Goal: Check status: Check status

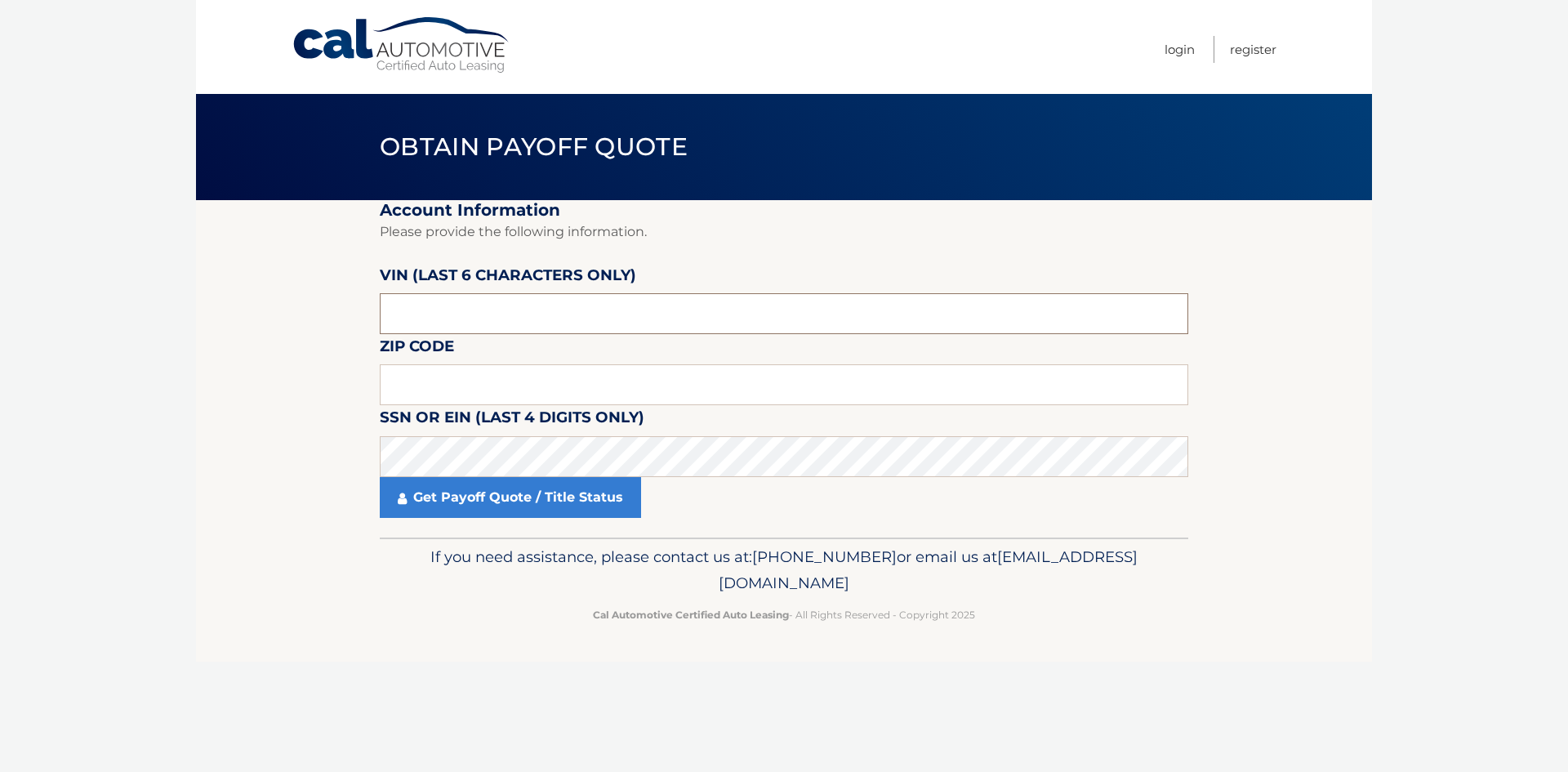
click at [492, 315] on input "text" at bounding box center [784, 313] width 809 height 41
click at [423, 383] on input "text" at bounding box center [784, 385] width 809 height 41
type input "33712"
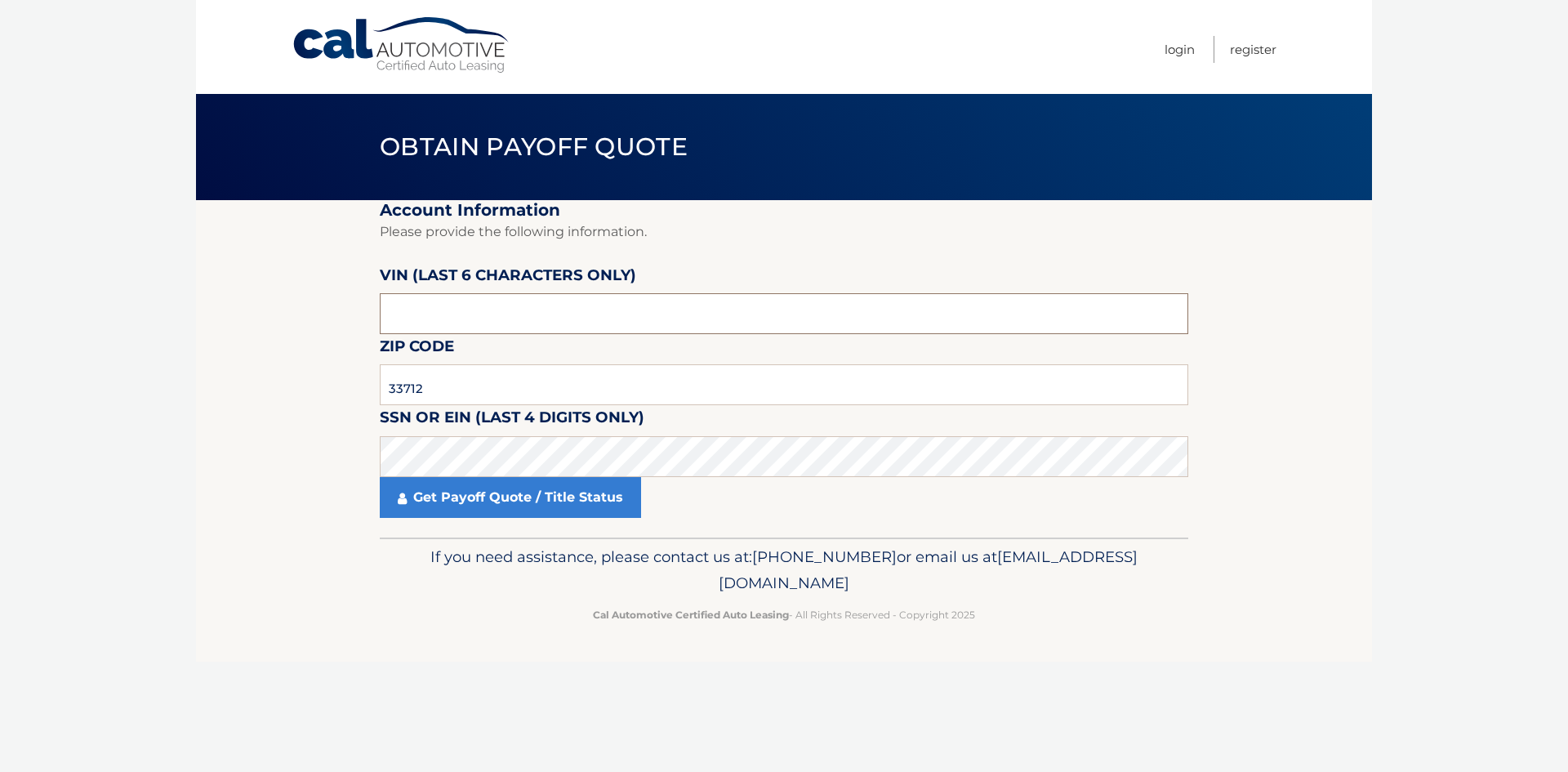
click at [540, 315] on input "text" at bounding box center [784, 313] width 809 height 41
type input "559891"
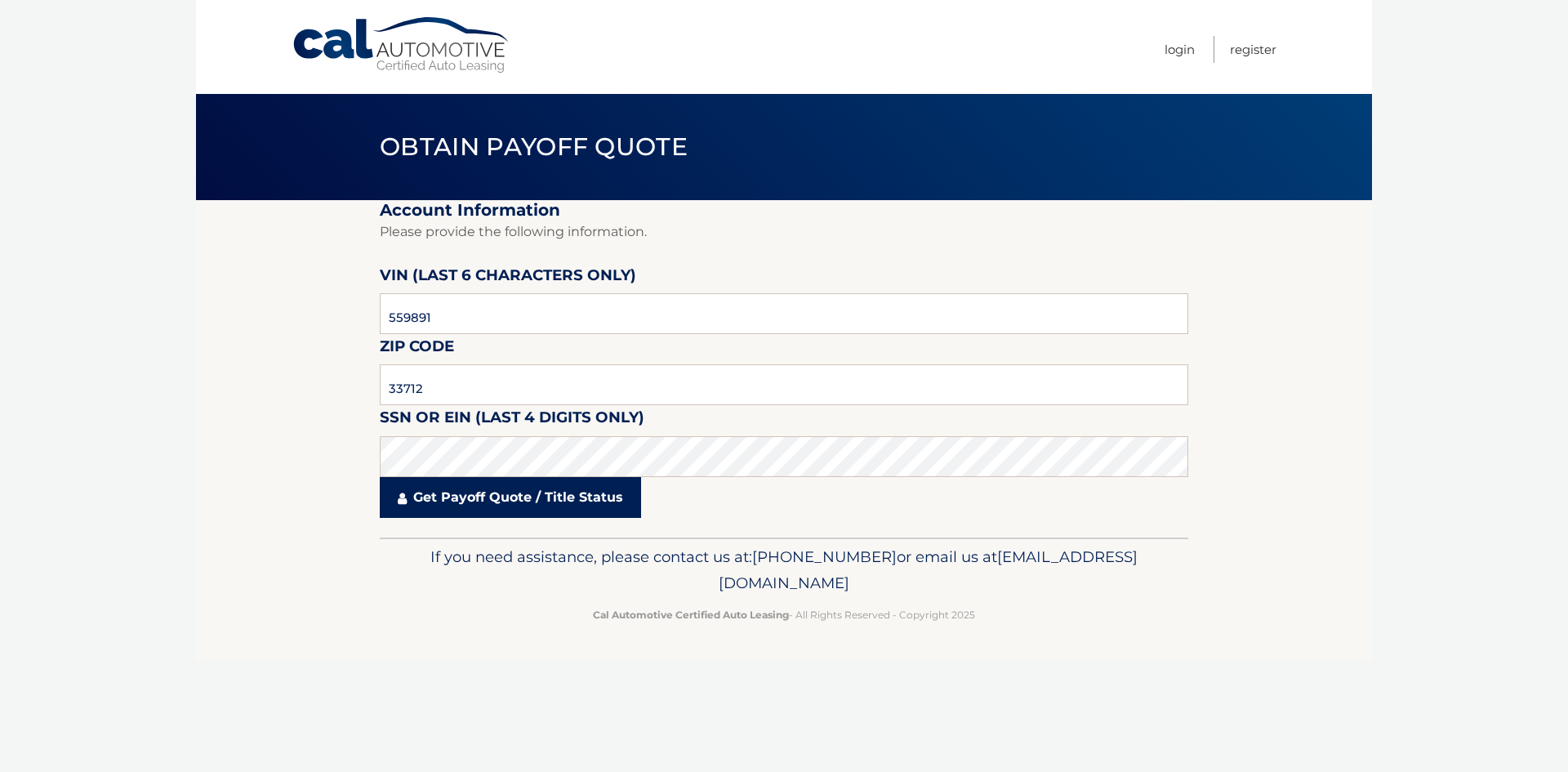
click at [453, 503] on link "Get Payoff Quote / Title Status" at bounding box center [510, 497] width 261 height 41
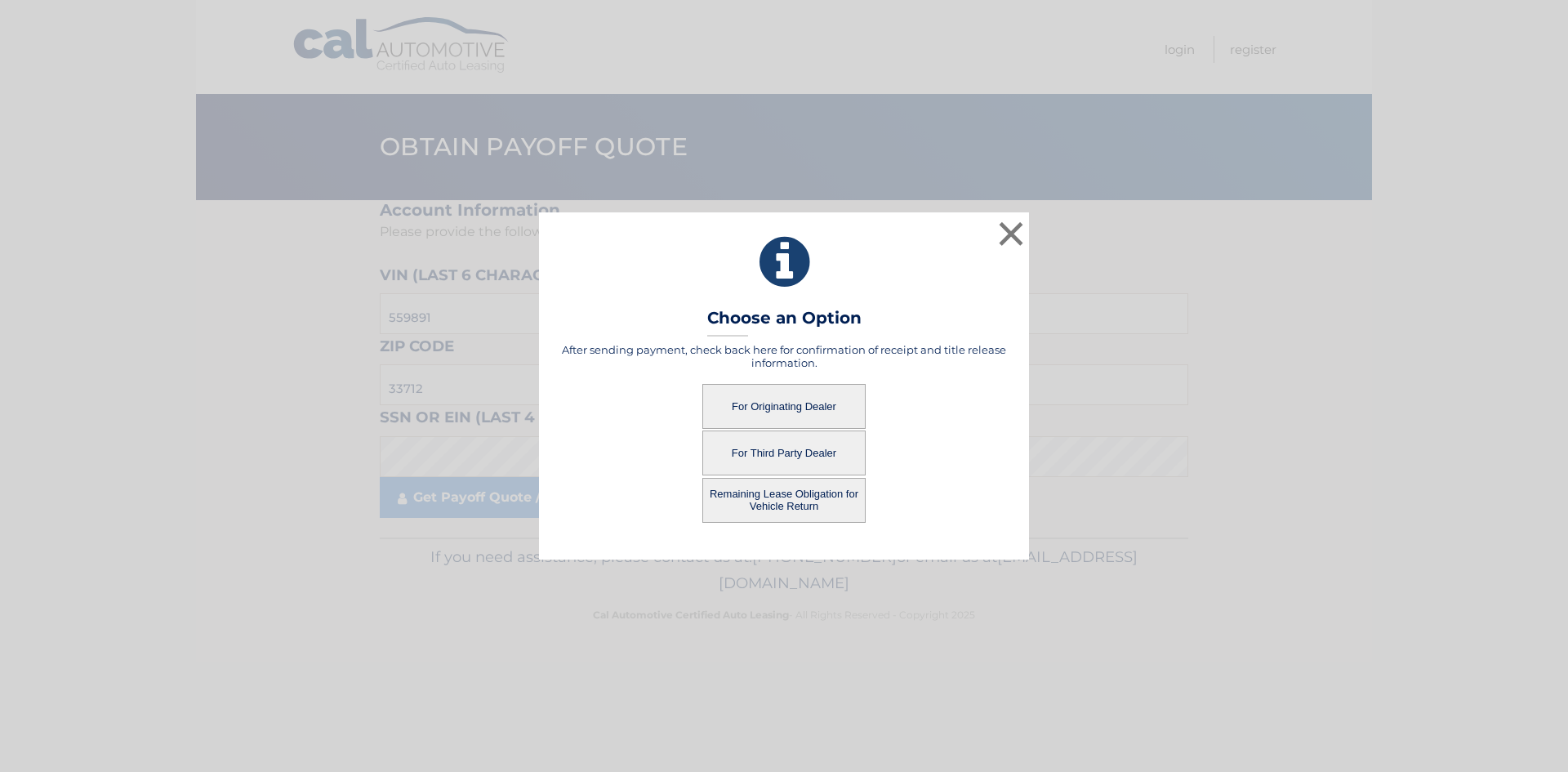
click at [830, 456] on button "For Third Party Dealer" at bounding box center [784, 453] width 163 height 45
click at [748, 452] on button "For Third Party Dealer" at bounding box center [784, 453] width 163 height 45
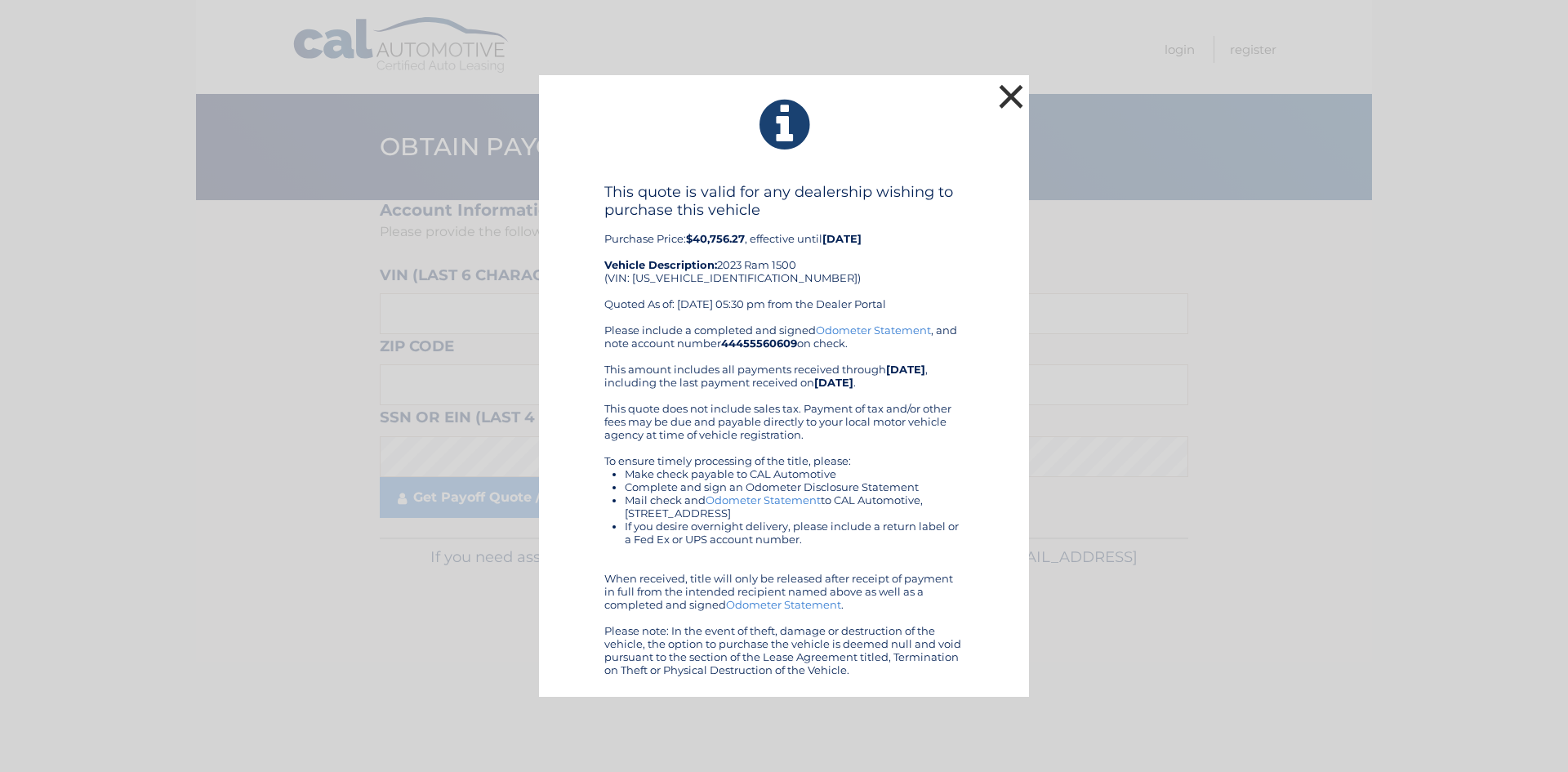
click at [1017, 94] on button "×" at bounding box center [1012, 96] width 33 height 33
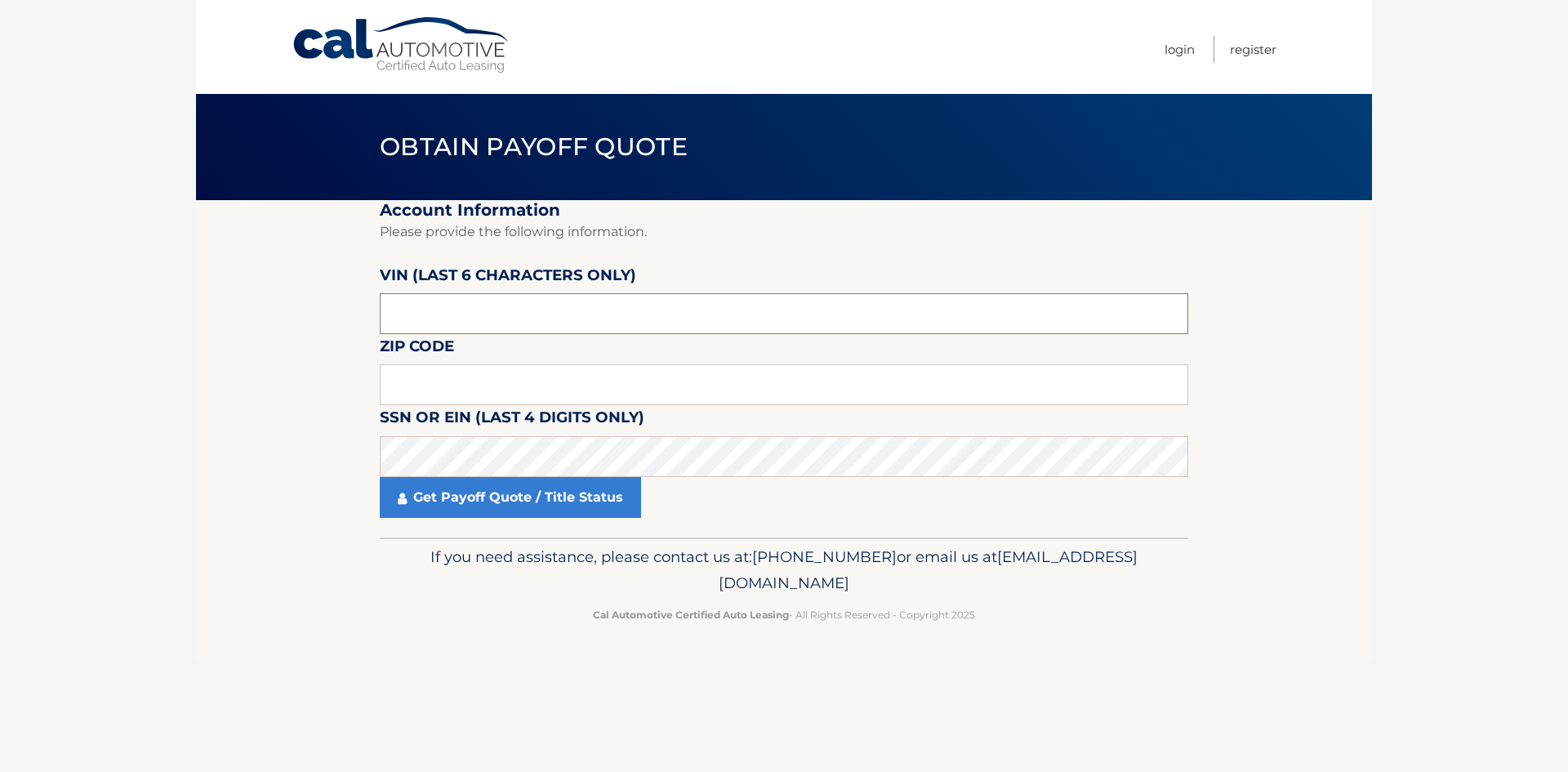
click at [480, 313] on input "text" at bounding box center [784, 313] width 809 height 41
type input "559891"
type input "33712"
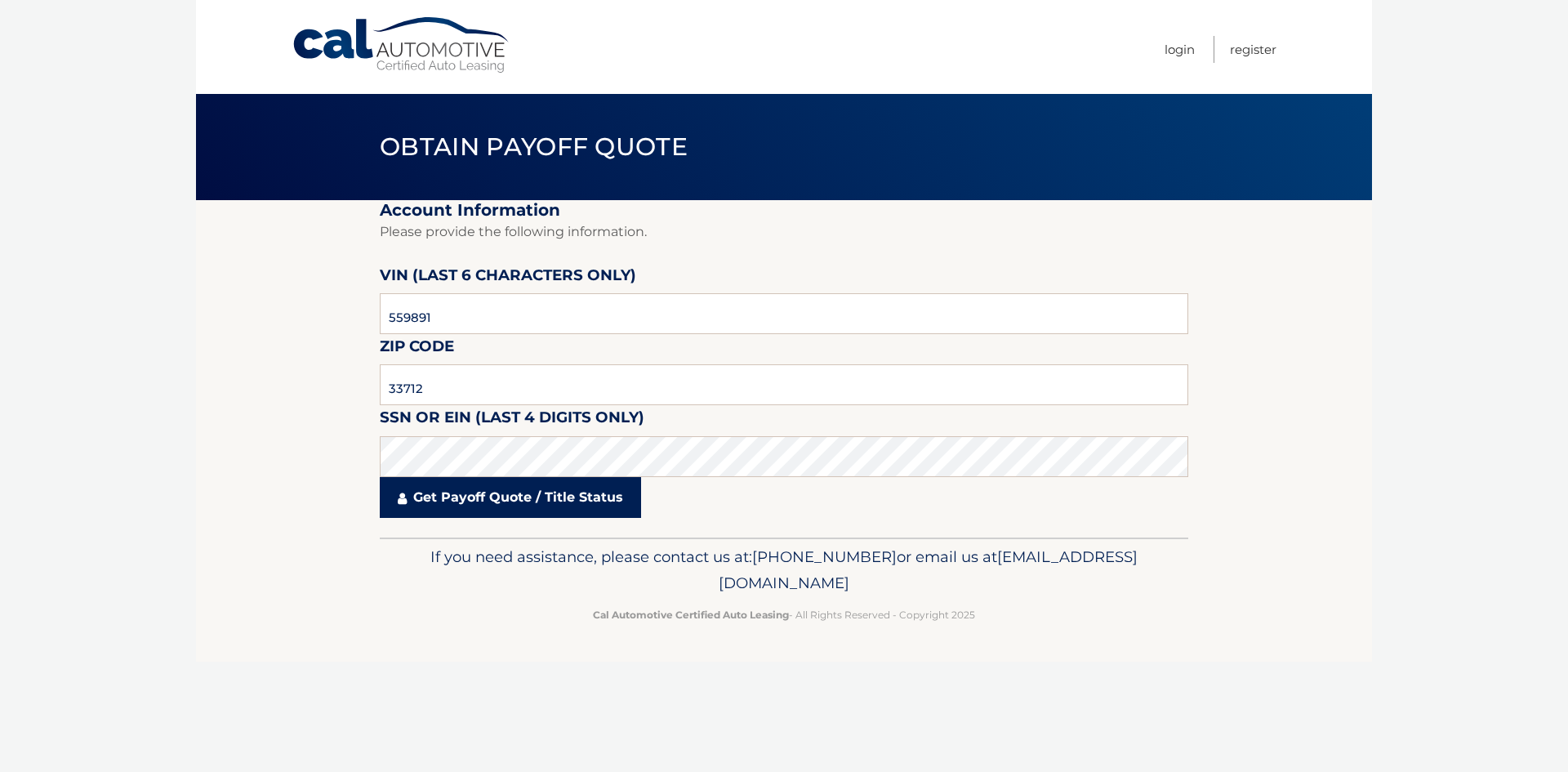
click at [559, 501] on link "Get Payoff Quote / Title Status" at bounding box center [510, 497] width 261 height 41
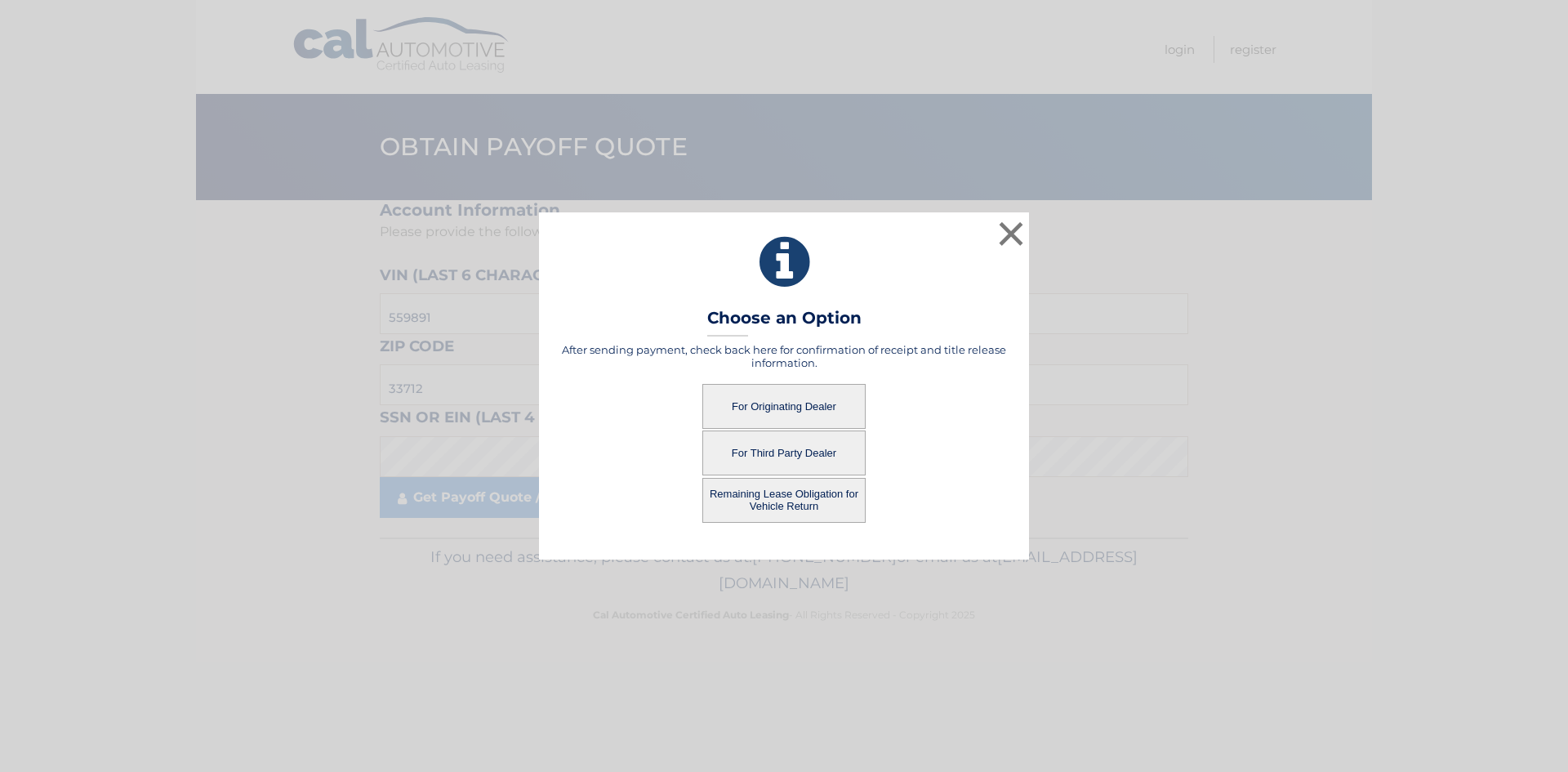
click at [811, 398] on button "For Originating Dealer" at bounding box center [784, 406] width 163 height 45
click at [811, 400] on button "For Originating Dealer" at bounding box center [784, 406] width 163 height 45
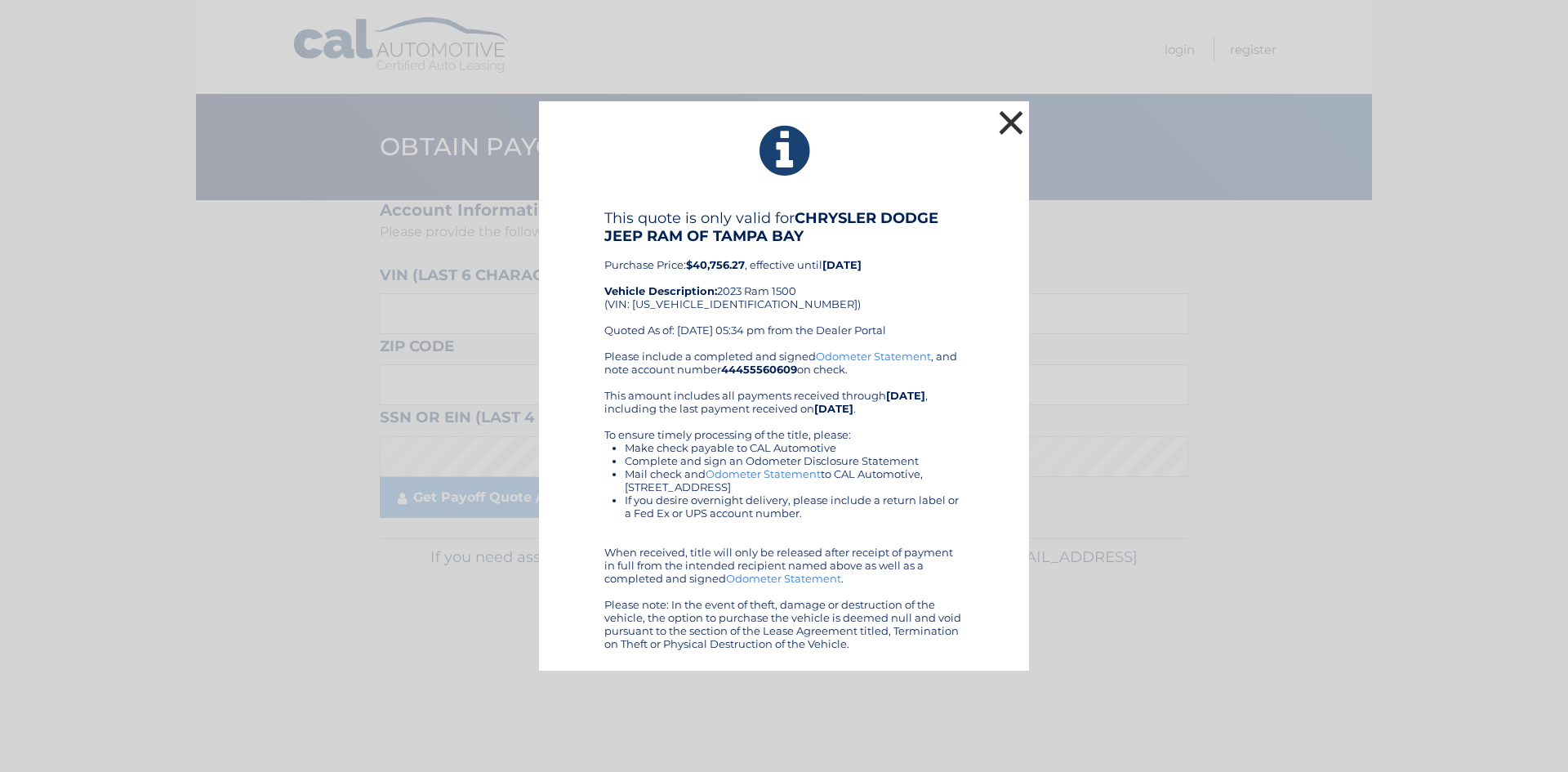
click at [1012, 125] on button "×" at bounding box center [1012, 123] width 33 height 33
